Goal: Task Accomplishment & Management: Manage account settings

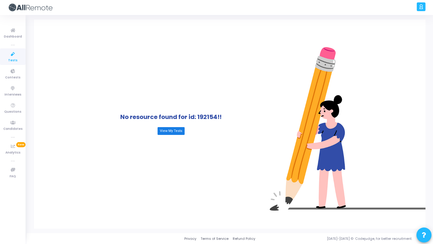
click at [169, 133] on link "View My Tests" at bounding box center [170, 131] width 27 height 8
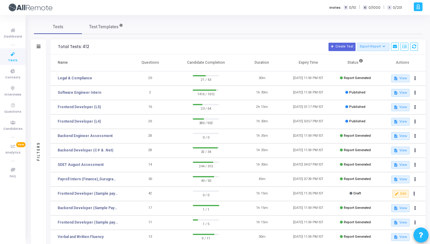
click at [421, 7] on div at bounding box center [418, 6] width 9 height 9
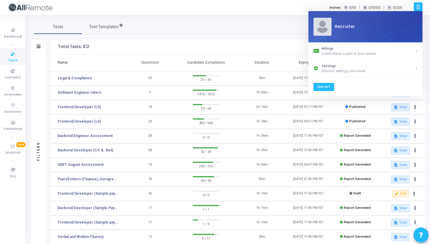
click at [325, 88] on link "Log Out" at bounding box center [323, 87] width 21 height 8
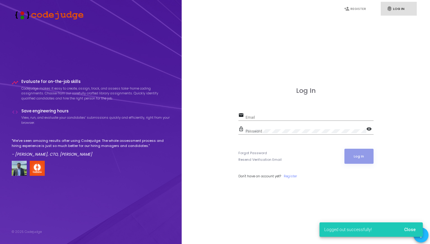
click at [264, 119] on input "Email" at bounding box center [310, 117] width 128 height 4
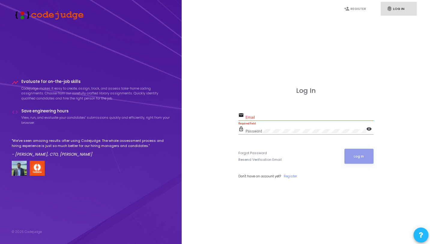
type input "[EMAIL_ADDRESS][DOMAIN_NAME]"
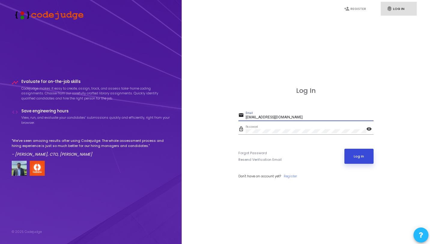
click at [361, 155] on button "Log In" at bounding box center [359, 156] width 29 height 15
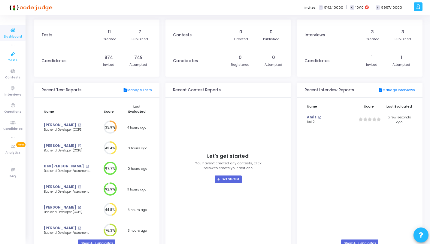
click at [14, 54] on icon at bounding box center [13, 54] width 13 height 8
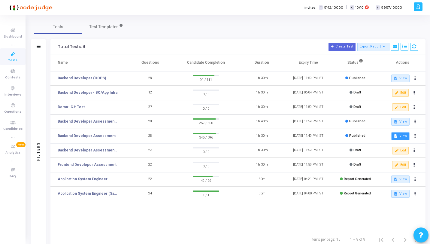
click at [400, 133] on button "description View" at bounding box center [401, 136] width 18 height 8
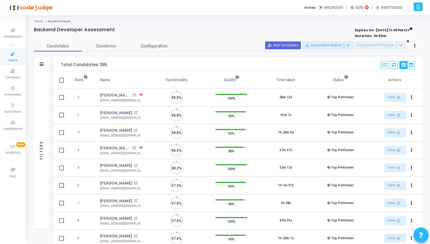
scroll to position [13, 15]
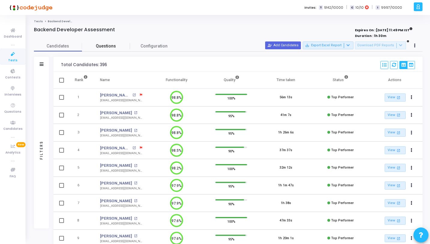
click at [110, 46] on span "Questions" at bounding box center [106, 46] width 48 height 6
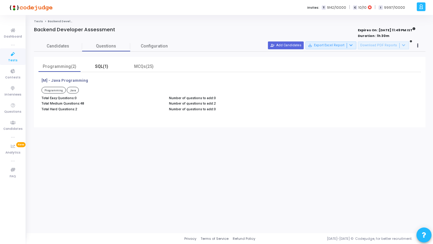
click at [105, 64] on div "SQL(1)" at bounding box center [101, 66] width 35 height 6
click at [140, 64] on div "MCQs(25)" at bounding box center [143, 66] width 35 height 6
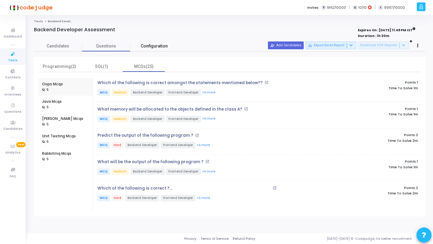
click at [154, 46] on span "Configuration" at bounding box center [154, 46] width 27 height 6
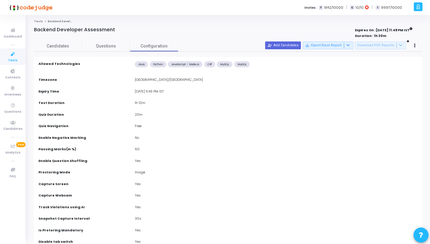
click at [66, 46] on span "Candidates" at bounding box center [58, 46] width 48 height 6
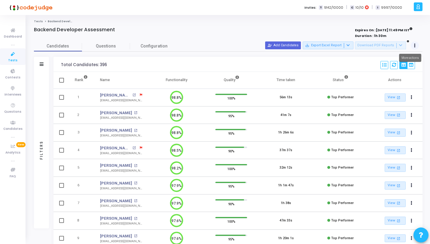
click at [416, 46] on button at bounding box center [415, 45] width 8 height 8
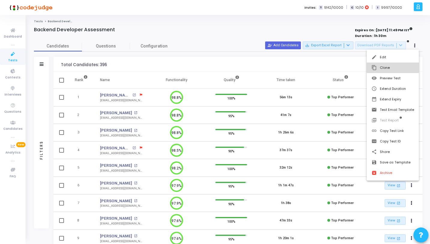
click at [397, 70] on button "content_copy Clone" at bounding box center [393, 68] width 52 height 11
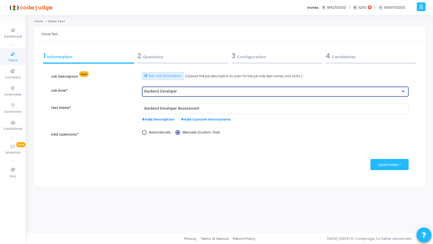
click at [187, 93] on div "Backend Developer" at bounding box center [272, 92] width 256 height 4
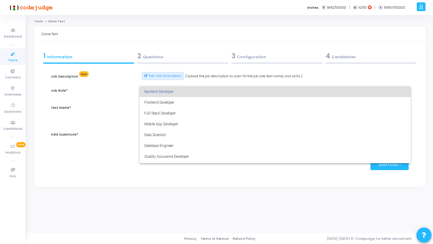
click at [104, 112] on div at bounding box center [216, 122] width 433 height 244
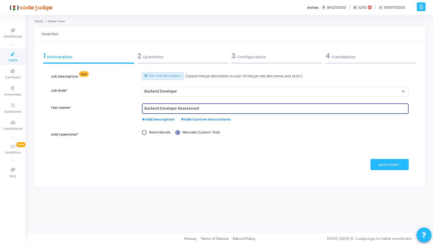
click at [226, 108] on input "Backend Developer Assessment" at bounding box center [275, 109] width 262 height 4
type input "Backend Developer Assessment 1"
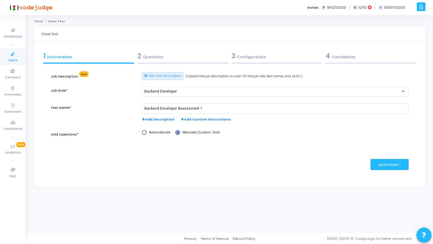
click at [153, 58] on div "2 Questions" at bounding box center [182, 56] width 91 height 10
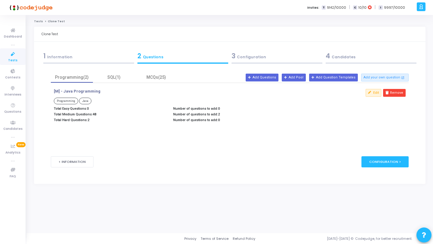
click at [241, 62] on div "3 Configuration" at bounding box center [277, 57] width 94 height 16
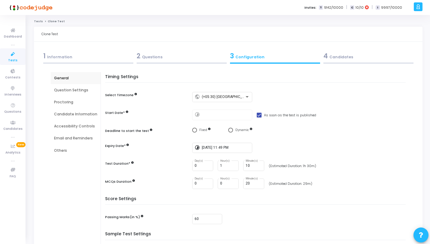
click at [342, 58] on div "4 Candidates" at bounding box center [369, 56] width 90 height 10
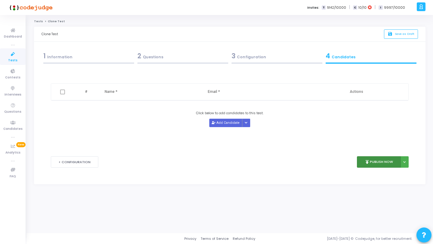
click at [373, 162] on button "publish Publish Now" at bounding box center [379, 162] width 44 height 12
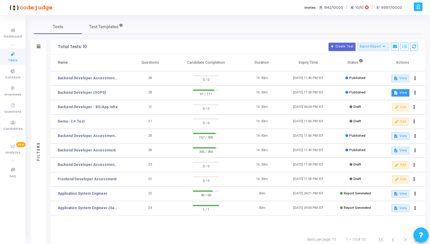
click at [393, 90] on button "description View" at bounding box center [401, 93] width 18 height 8
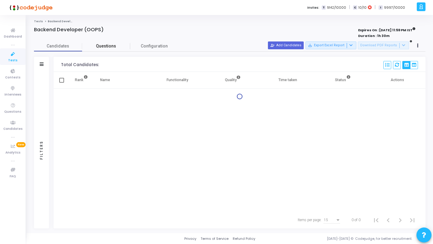
click at [107, 46] on span "Questions" at bounding box center [106, 46] width 48 height 6
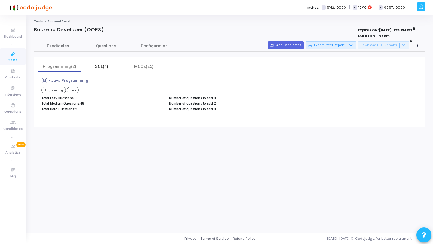
click at [106, 67] on div "SQL(1)" at bounding box center [101, 66] width 35 height 6
click at [138, 66] on div "MCQs(25)" at bounding box center [143, 66] width 35 height 6
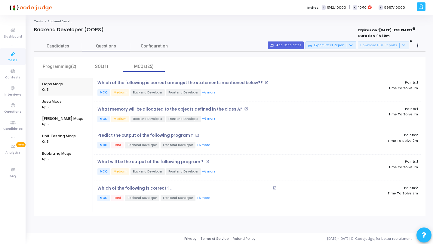
click at [65, 60] on div "Programming(2) SQL(1) MCQs(25) Oops Mcqs : 5 Java Mcqs : 5 [PERSON_NAME] Mcqs :…" at bounding box center [229, 137] width 391 height 160
click at [62, 49] on span "Candidates" at bounding box center [58, 46] width 48 height 6
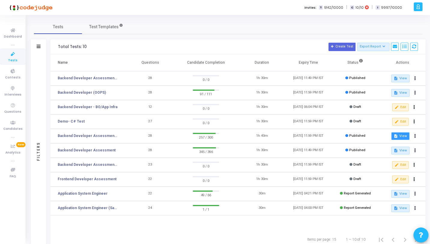
click at [395, 136] on mat-icon "description" at bounding box center [396, 136] width 4 height 4
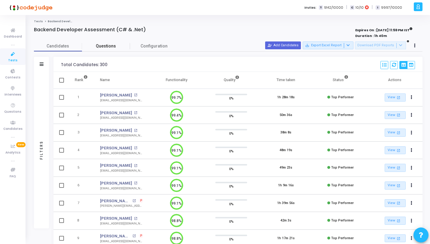
click at [99, 47] on span "Questions" at bounding box center [106, 46] width 48 height 6
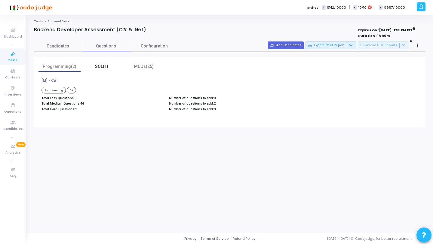
click at [109, 67] on div "SQL(1)" at bounding box center [101, 66] width 35 height 6
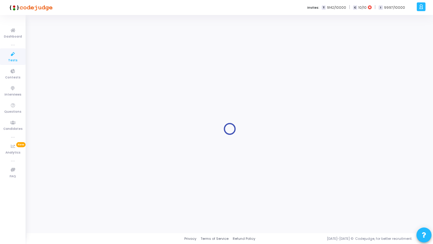
type input "Backend Developer Assessment"
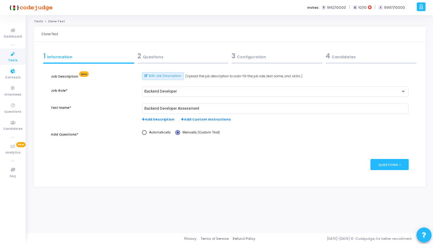
click at [10, 55] on icon at bounding box center [13, 54] width 13 height 8
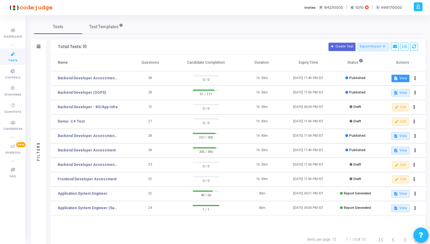
click at [406, 78] on button "description View" at bounding box center [401, 79] width 18 height 8
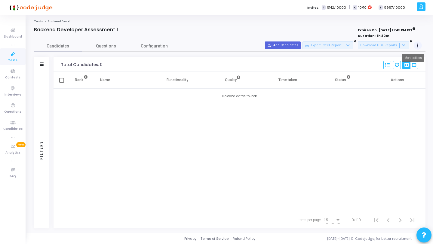
click at [419, 46] on button at bounding box center [418, 45] width 8 height 8
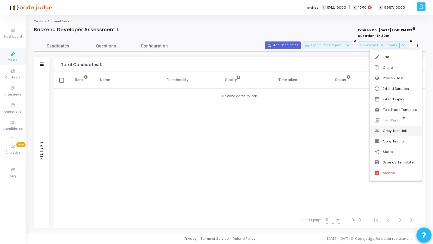
click at [402, 131] on button "link Copy Test Link" at bounding box center [395, 131] width 52 height 11
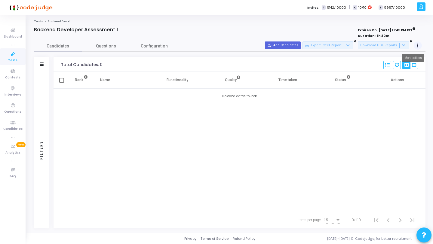
click at [417, 45] on icon at bounding box center [418, 45] width 2 height 3
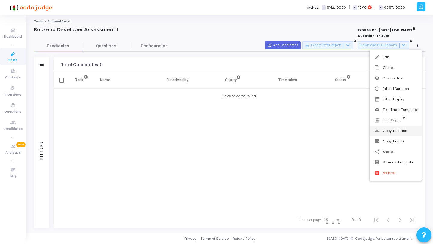
click at [405, 131] on button "link Copy Test Link" at bounding box center [395, 131] width 52 height 11
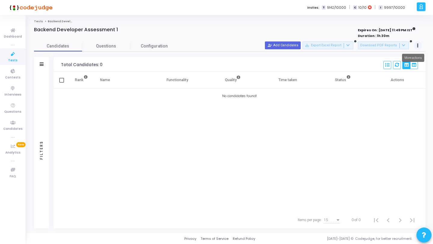
click at [416, 46] on button at bounding box center [418, 45] width 8 height 8
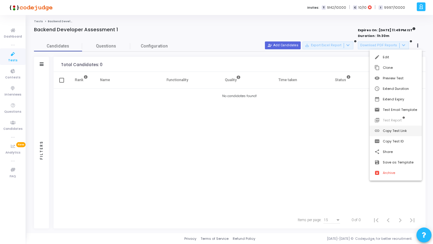
click at [403, 129] on button "link Copy Test Link" at bounding box center [395, 131] width 52 height 11
